Goal: Information Seeking & Learning: Learn about a topic

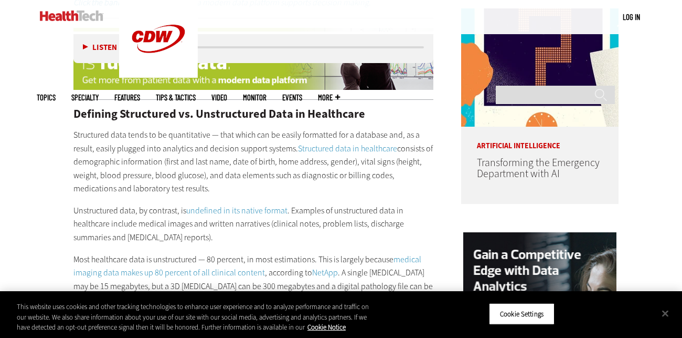
click at [376, 253] on p "Most healthcare data is unstructured — 80 percent, in most estimations. This is…" at bounding box center [253, 280] width 360 height 54
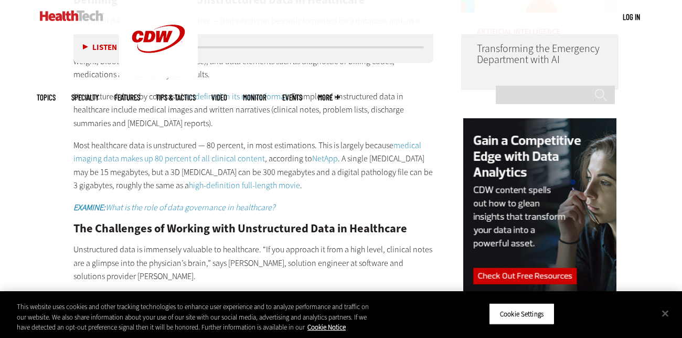
scroll to position [914, 0]
click at [374, 243] on p "Unstructured data is immensely valuable to healthcare. “If you approach it from…" at bounding box center [253, 263] width 360 height 40
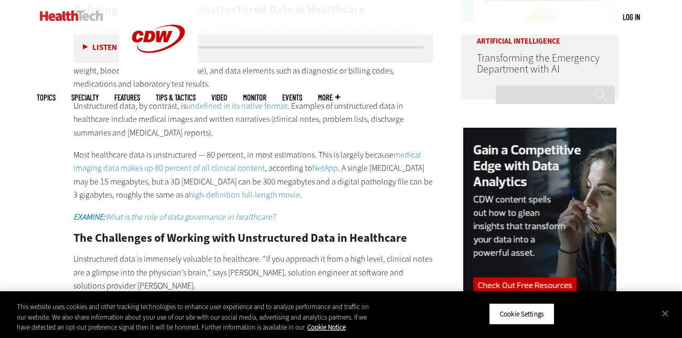
scroll to position [904, 0]
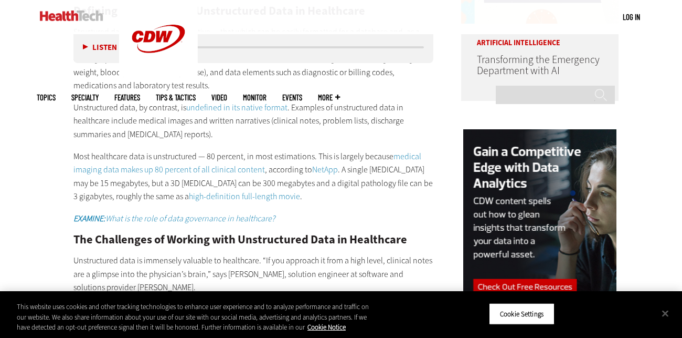
click at [375, 234] on h2 "The Challenges of Working with Unstructured Data in Healthcare" at bounding box center [253, 240] width 360 height 12
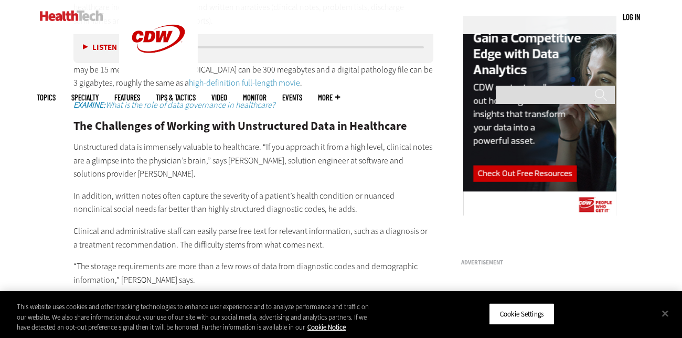
scroll to position [1015, 0]
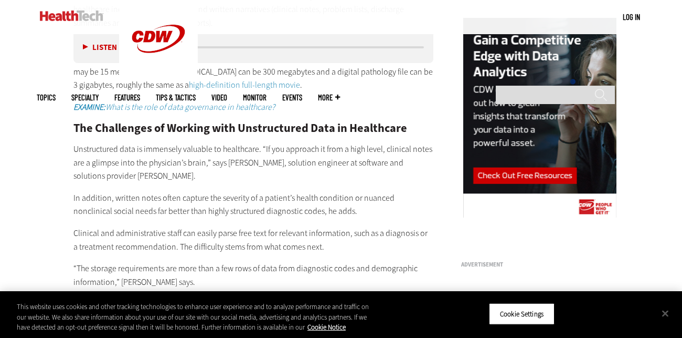
click at [376, 236] on p "Clinical and administrative staff can easily parse free text for relevant infor…" at bounding box center [253, 239] width 360 height 27
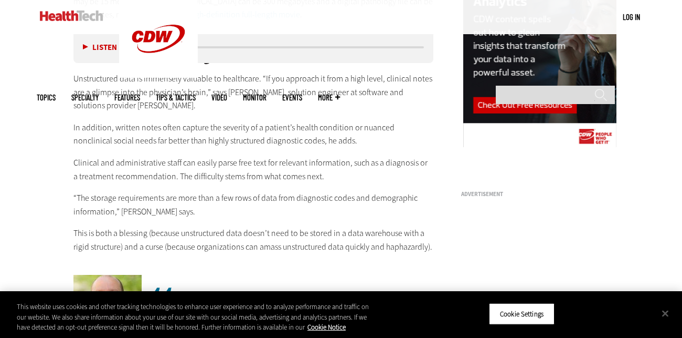
scroll to position [1090, 0]
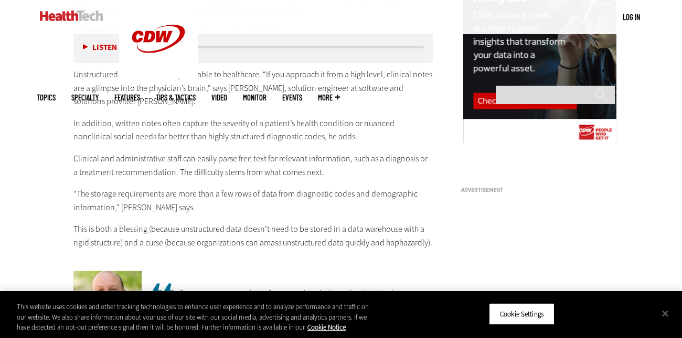
click at [383, 222] on p "This is both a blessing (because unstructured data doesn’t need to be stored in…" at bounding box center [253, 235] width 360 height 27
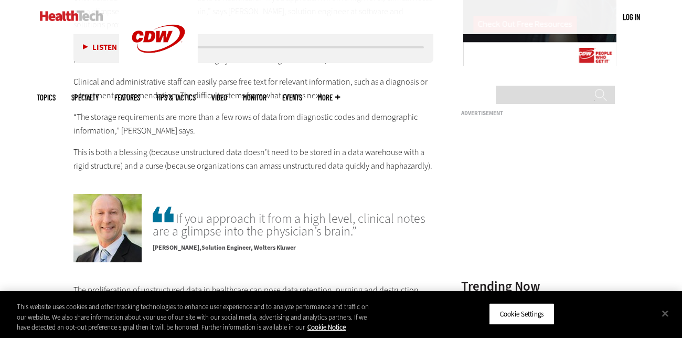
scroll to position [1166, 0]
click at [378, 238] on p "[PERSON_NAME] Solution Engineer, [PERSON_NAME]" at bounding box center [293, 245] width 281 height 15
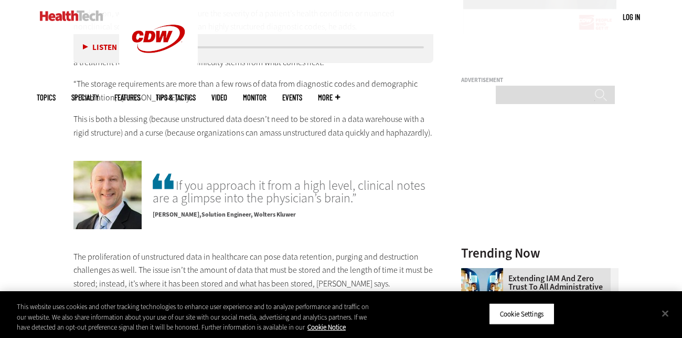
scroll to position [1212, 0]
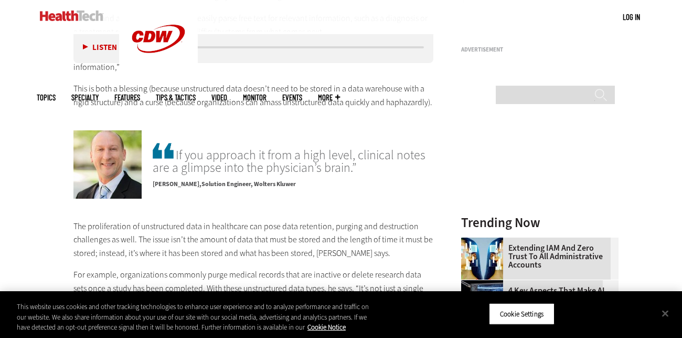
click at [378, 228] on p "The proliferation of unstructured data in healthcare can pose data retention, p…" at bounding box center [253, 239] width 360 height 40
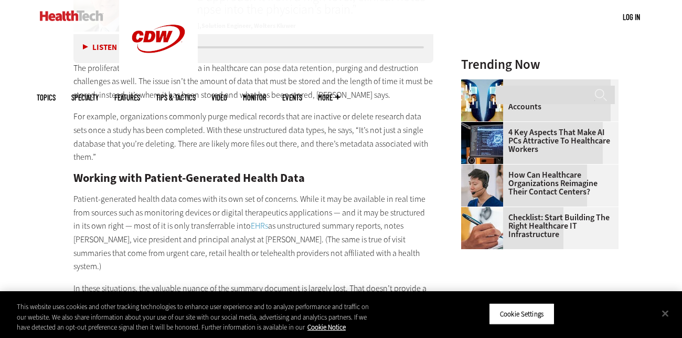
scroll to position [1385, 0]
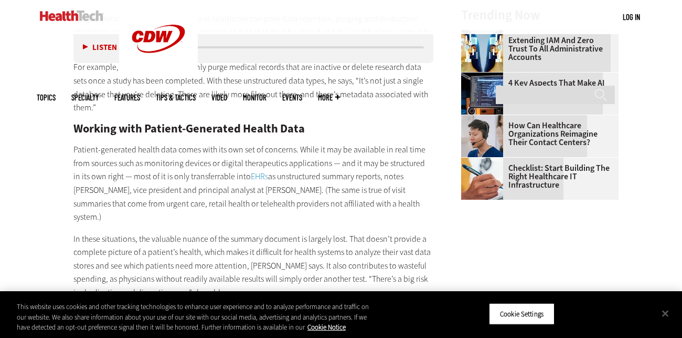
click at [353, 232] on p "In these situations, the valuable nuance of the summary document is largely los…" at bounding box center [253, 265] width 360 height 67
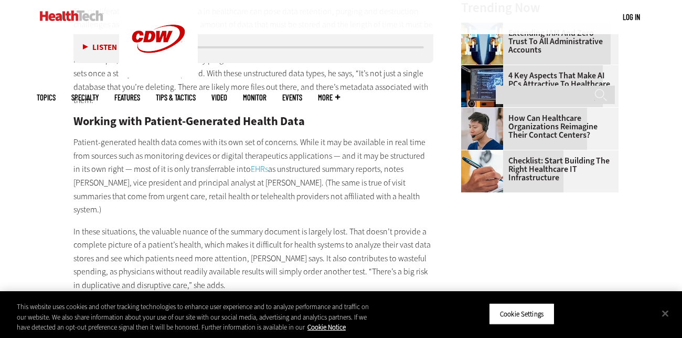
click at [353, 225] on p "In these situations, the valuable nuance of the summary document is largely los…" at bounding box center [253, 258] width 360 height 67
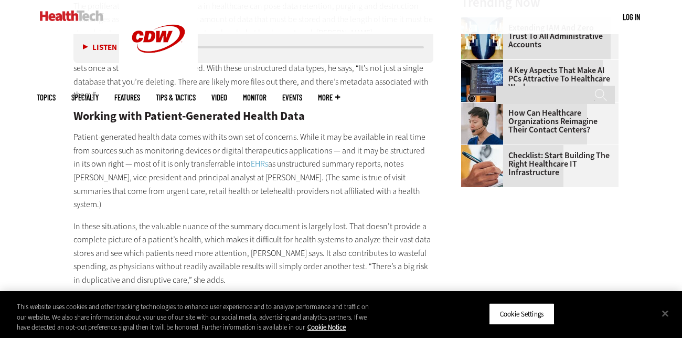
click at [354, 219] on p "In these situations, the valuable nuance of the summary document is largely los…" at bounding box center [253, 252] width 360 height 67
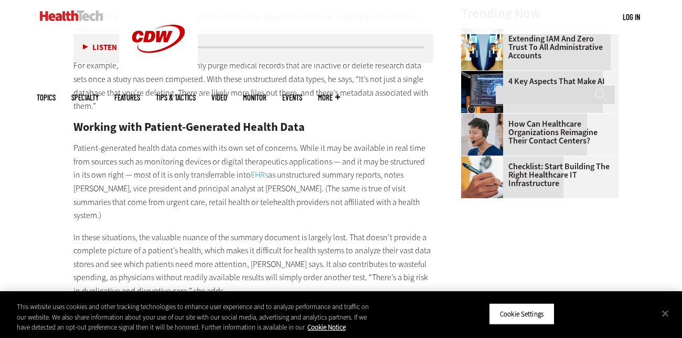
click at [355, 230] on p "In these situations, the valuable nuance of the summary document is largely los…" at bounding box center [253, 263] width 360 height 67
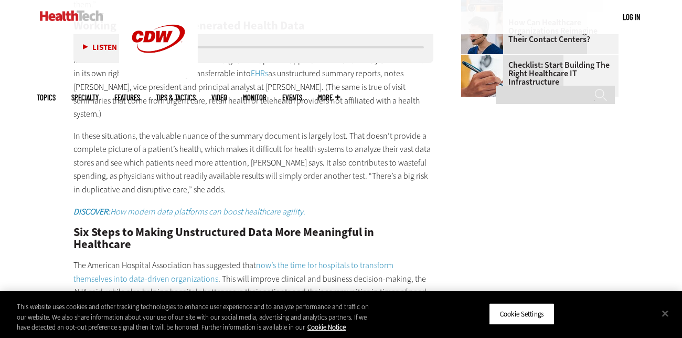
scroll to position [1540, 0]
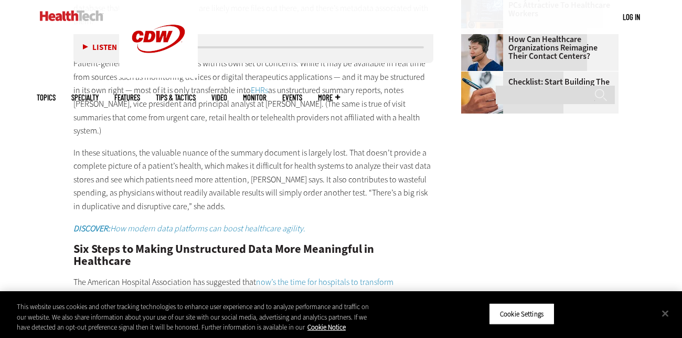
click at [362, 222] on p "DISCOVER: How modern data platforms can boost healthcare agility." at bounding box center [253, 229] width 360 height 14
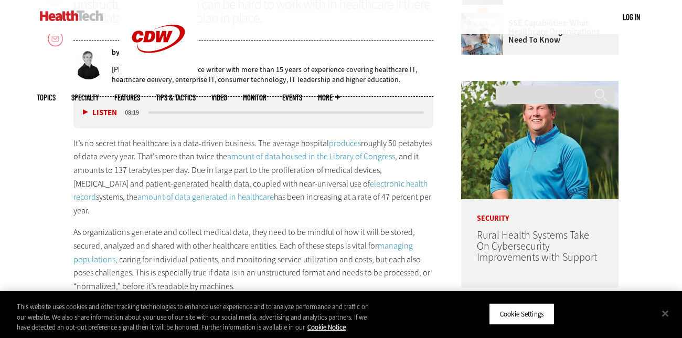
scroll to position [497, 0]
click at [340, 203] on div "It’s no secret that healthcare is a data-driven business. The average hospital …" at bounding box center [253, 225] width 360 height 178
click at [86, 108] on button "Listen" at bounding box center [100, 112] width 34 height 8
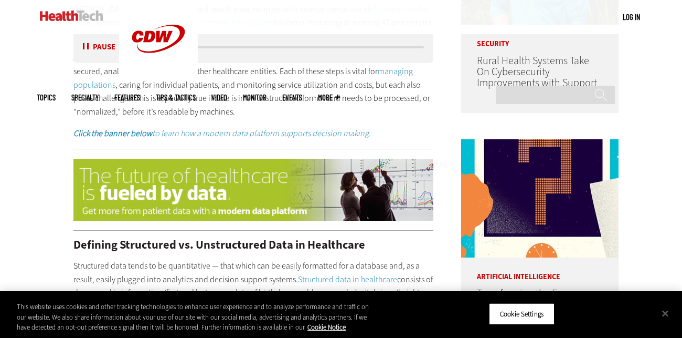
scroll to position [672, 0]
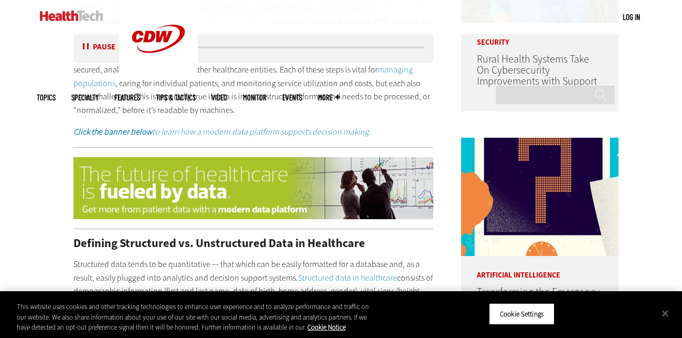
click at [384, 237] on h2 "Defining Structured vs. Unstructured Data in Healthcare" at bounding box center [253, 243] width 360 height 12
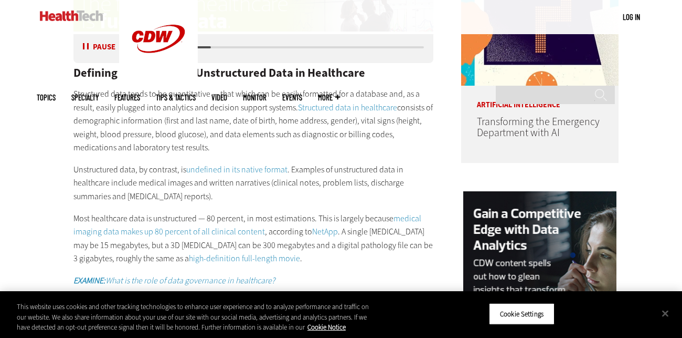
scroll to position [842, 0]
click at [381, 238] on p "Most healthcare data is unstructured — 80 percent, in most estimations. This is…" at bounding box center [253, 239] width 360 height 54
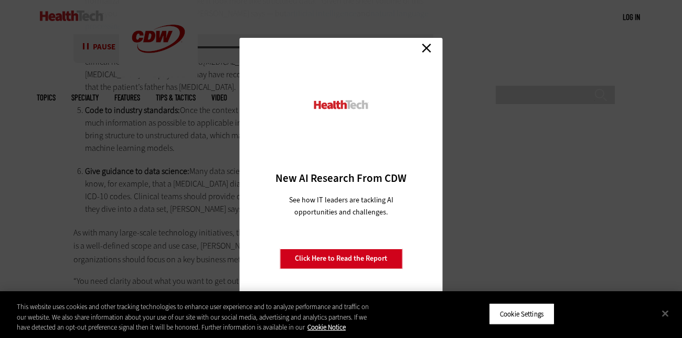
scroll to position [2010, 0]
click at [432, 51] on link "Close" at bounding box center [427, 48] width 16 height 16
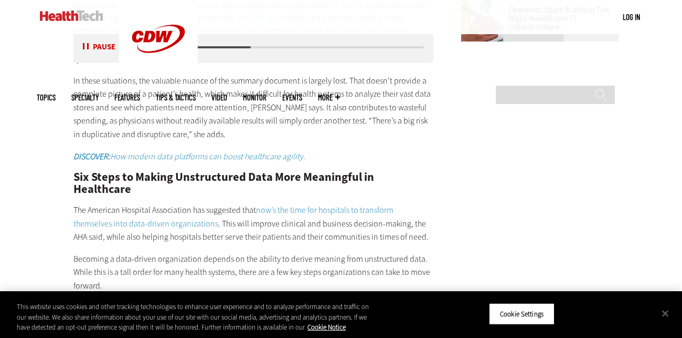
scroll to position [1595, 0]
click at [298, 47] on div "media player" at bounding box center [263, 47] width 228 height 2
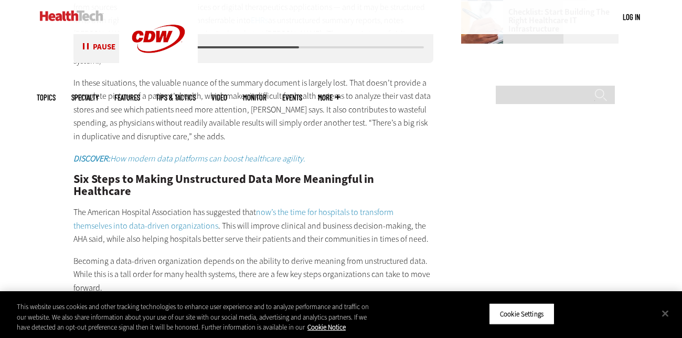
scroll to position [1593, 0]
click at [108, 50] on button "Pause" at bounding box center [99, 48] width 33 height 8
click at [85, 45] on button "Listen" at bounding box center [100, 48] width 34 height 8
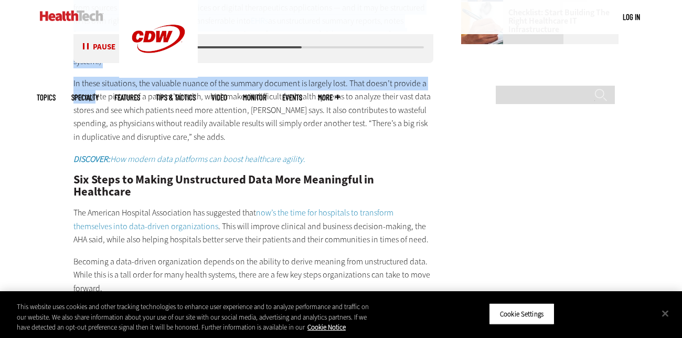
drag, startPoint x: 300, startPoint y: 49, endPoint x: 96, endPoint y: 66, distance: 204.3
click at [96, 66] on div "Listen Pause 03:41 It’s no secret that healthcare is a data-driven business. Th…" at bounding box center [253, 69] width 360 height 2138
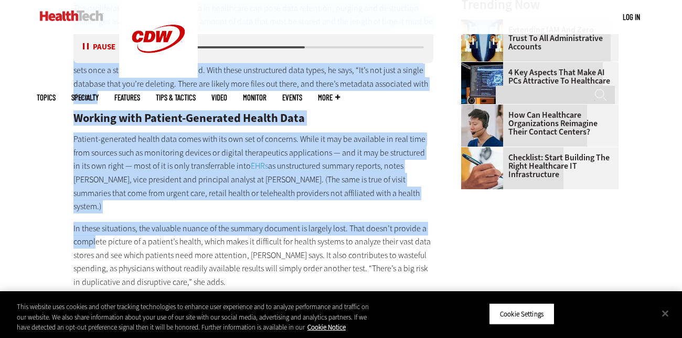
scroll to position [1443, 0]
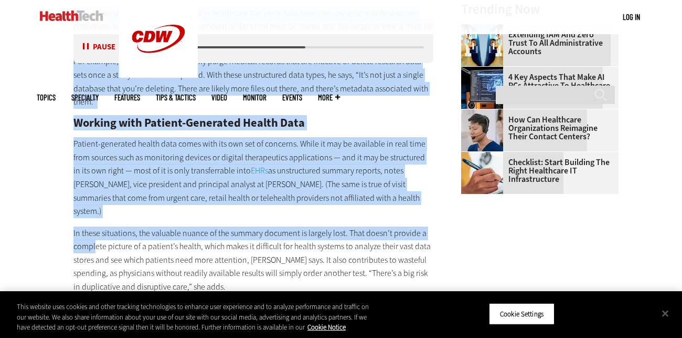
click at [254, 137] on p "Patient-generated health data comes with its own set of concerns. While it may …" at bounding box center [253, 177] width 360 height 81
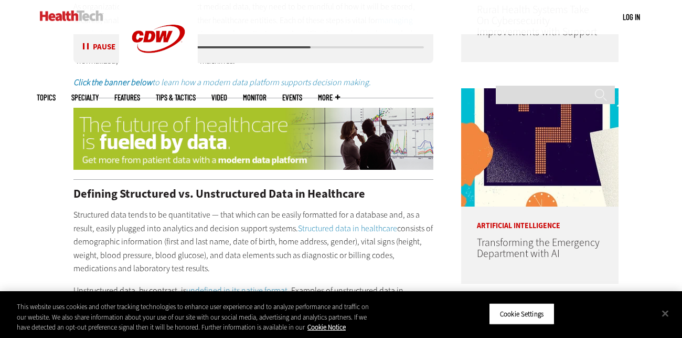
scroll to position [717, 0]
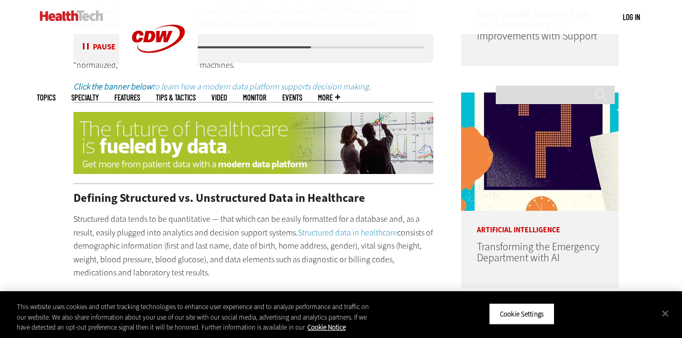
click at [184, 217] on p "Structured data tends to be quantitative — that which can be easily formatted f…" at bounding box center [253, 245] width 360 height 67
click at [85, 212] on p "Structured data tends to be quantitative — that which can be easily formatted f…" at bounding box center [253, 245] width 360 height 67
click at [100, 51] on button "Pause" at bounding box center [99, 48] width 33 height 8
click at [93, 49] on button "Listen" at bounding box center [100, 48] width 34 height 8
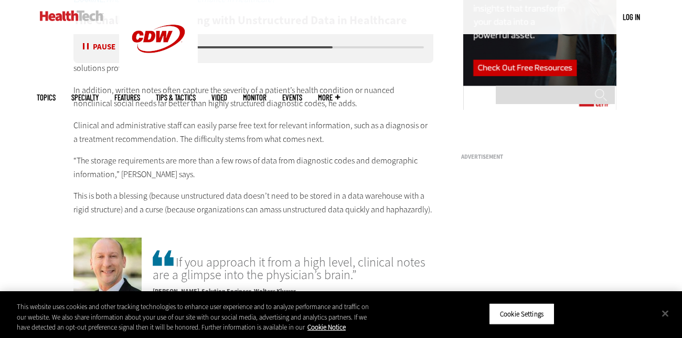
scroll to position [1122, 0]
